Goal: Task Accomplishment & Management: Manage account settings

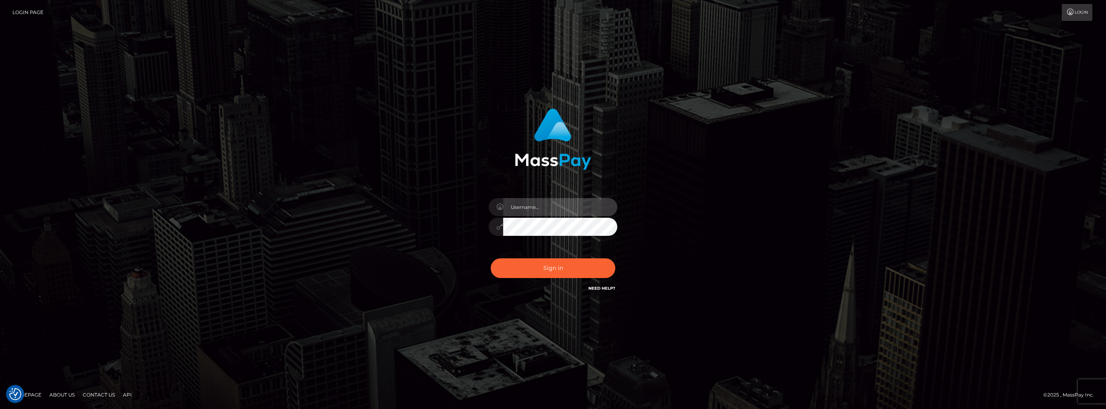
click at [571, 212] on input "text" at bounding box center [560, 207] width 114 height 18
paste input "[EMAIL_ADDRESS][DOMAIN_NAME]"
type input "[EMAIL_ADDRESS][DOMAIN_NAME]"
click at [550, 276] on button "Sign in" at bounding box center [553, 268] width 125 height 20
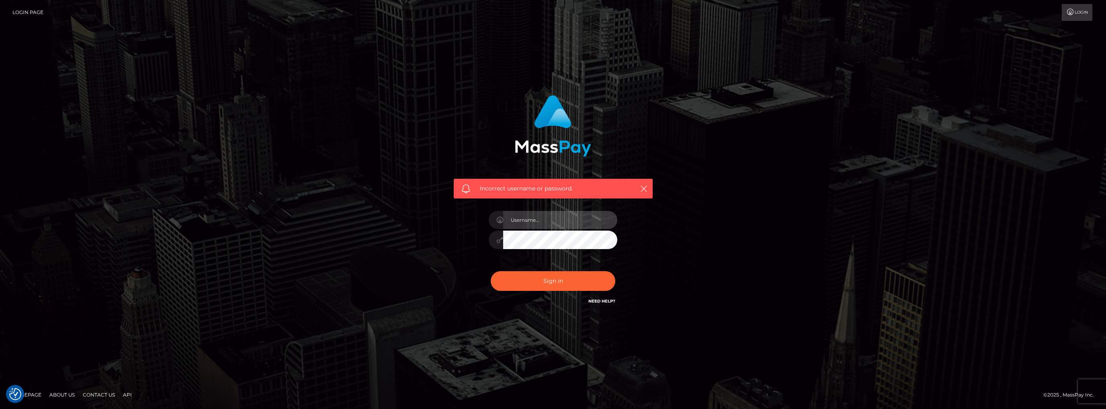
click at [545, 224] on input "text" at bounding box center [560, 220] width 114 height 18
drag, startPoint x: 544, startPoint y: 224, endPoint x: 483, endPoint y: 219, distance: 61.3
click at [483, 219] on div at bounding box center [553, 235] width 141 height 61
paste input "moonslave007@gmail.com"
type input "moonslave007@gmail.com"
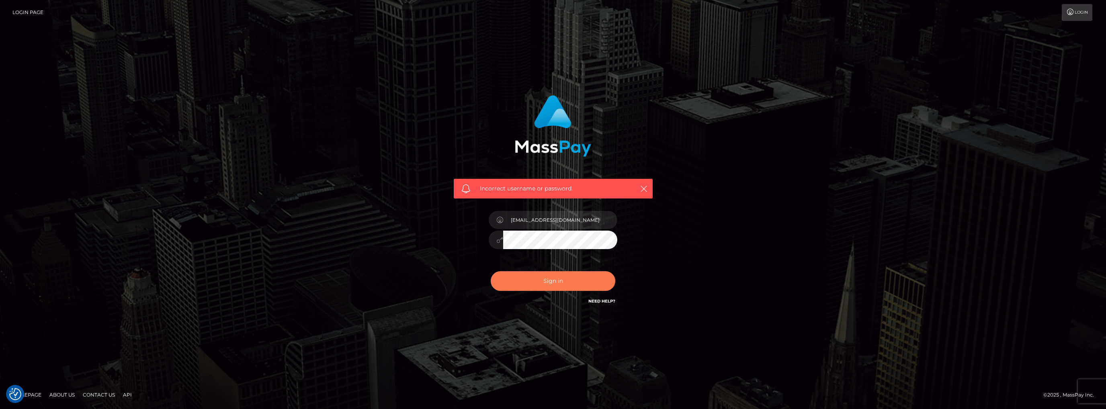
click at [535, 289] on button "Sign in" at bounding box center [553, 281] width 125 height 20
click at [563, 221] on input "text" at bounding box center [560, 220] width 114 height 18
paste input "moonslave007@gmail.com"
click at [546, 221] on input "moonslave007@gmail.com" at bounding box center [560, 220] width 114 height 18
type input "moonslave006@gmail.com"
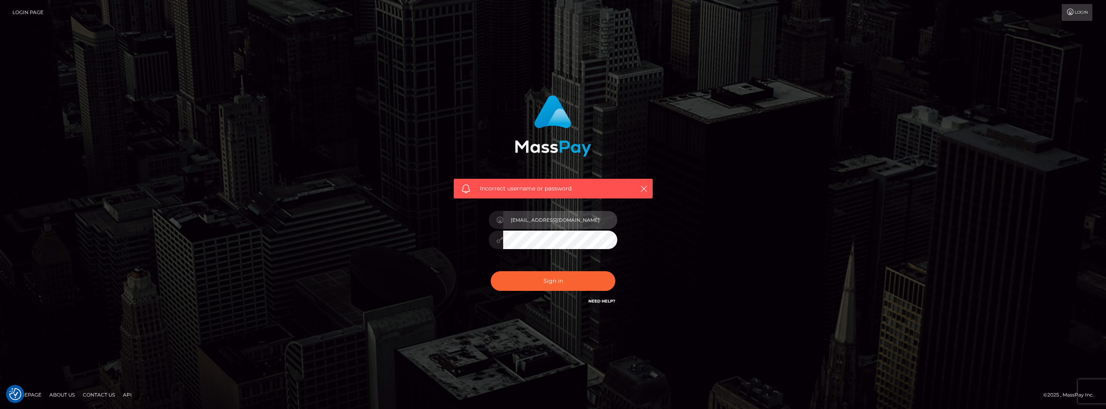
click at [491, 271] on button "Sign in" at bounding box center [553, 281] width 125 height 20
click at [573, 211] on input "text" at bounding box center [560, 220] width 114 height 18
drag, startPoint x: 581, startPoint y: 203, endPoint x: 560, endPoint y: 220, distance: 27.7
click at [578, 207] on div "Incorrect username or password." at bounding box center [553, 200] width 211 height 223
drag, startPoint x: 560, startPoint y: 220, endPoint x: 563, endPoint y: 229, distance: 9.3
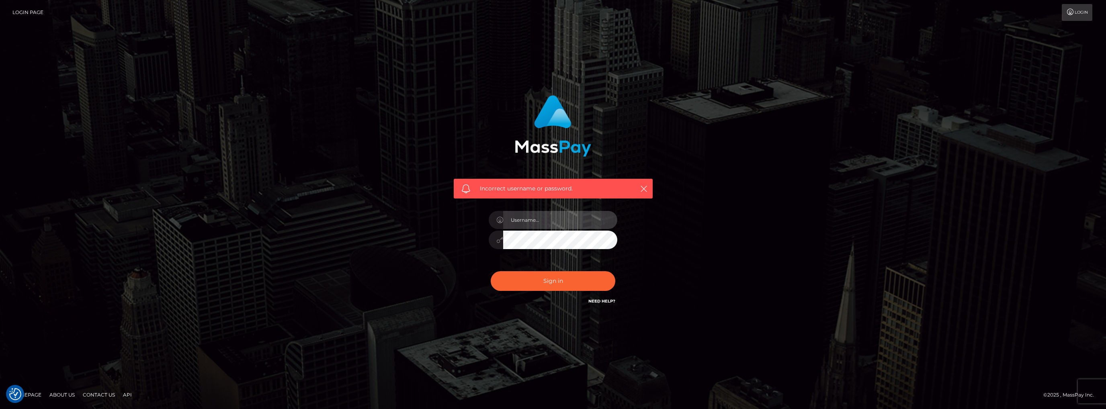
click at [560, 220] on input "text" at bounding box center [560, 220] width 114 height 18
paste input "[EMAIL_ADDRESS][DOMAIN_NAME]"
type input "[EMAIL_ADDRESS][DOMAIN_NAME]"
click at [575, 249] on div "[EMAIL_ADDRESS][DOMAIN_NAME]" at bounding box center [553, 235] width 141 height 61
click at [491, 271] on button "Sign in" at bounding box center [553, 281] width 125 height 20
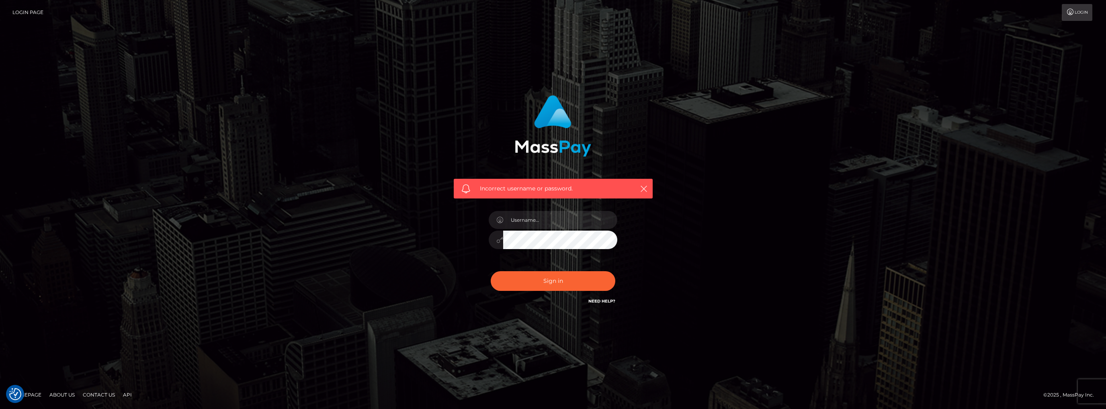
click at [605, 303] on link "Need Help?" at bounding box center [601, 301] width 27 height 5
click at [602, 303] on link "Need Help?" at bounding box center [601, 301] width 27 height 5
click at [600, 303] on link "Need Help?" at bounding box center [601, 301] width 27 height 5
click at [597, 302] on link "Need Help?" at bounding box center [601, 301] width 27 height 5
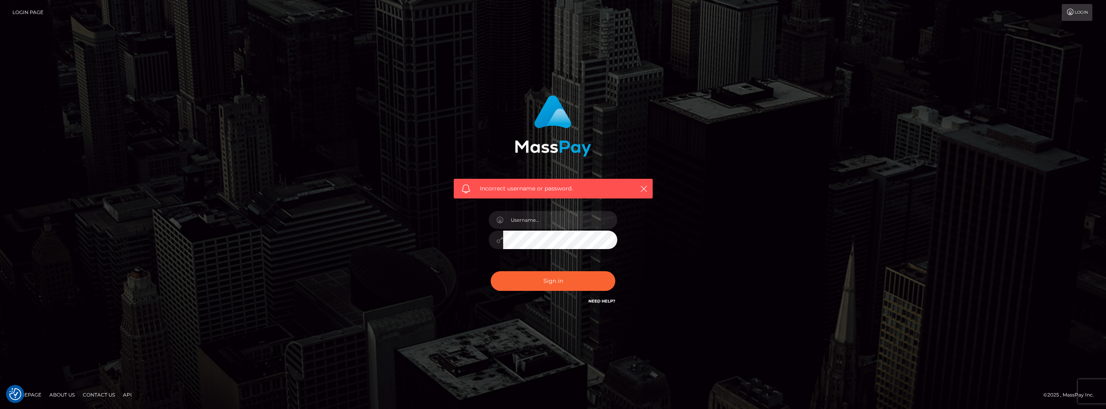
click at [595, 301] on link "Need Help?" at bounding box center [601, 301] width 27 height 5
click at [1088, 9] on link "Login" at bounding box center [1077, 12] width 31 height 17
click at [1086, 10] on link "Login" at bounding box center [1077, 12] width 31 height 17
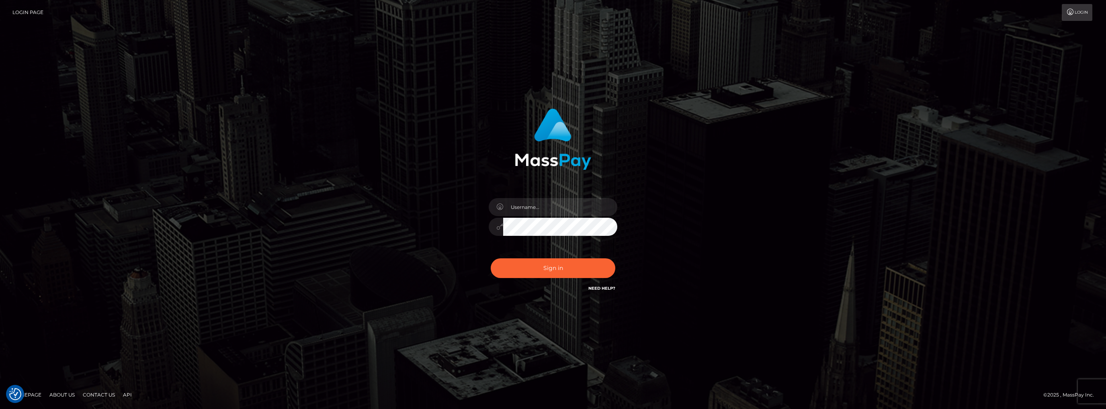
click at [609, 290] on link "Need Help?" at bounding box center [601, 288] width 27 height 5
click at [555, 276] on button "Sign in" at bounding box center [553, 268] width 125 height 20
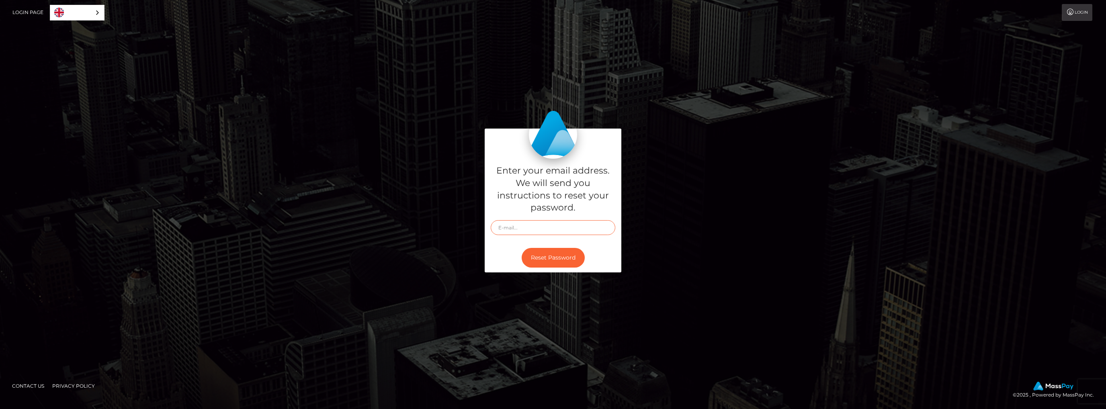
paste input "[EMAIL_ADDRESS][DOMAIN_NAME]"
click at [574, 229] on input "text" at bounding box center [553, 227] width 125 height 15
type input "[EMAIL_ADDRESS][DOMAIN_NAME]"
click at [495, 256] on div "Reset Password" at bounding box center [553, 257] width 137 height 29
click at [550, 259] on button "Reset Password" at bounding box center [553, 258] width 63 height 20
